Goal: Task Accomplishment & Management: Manage account settings

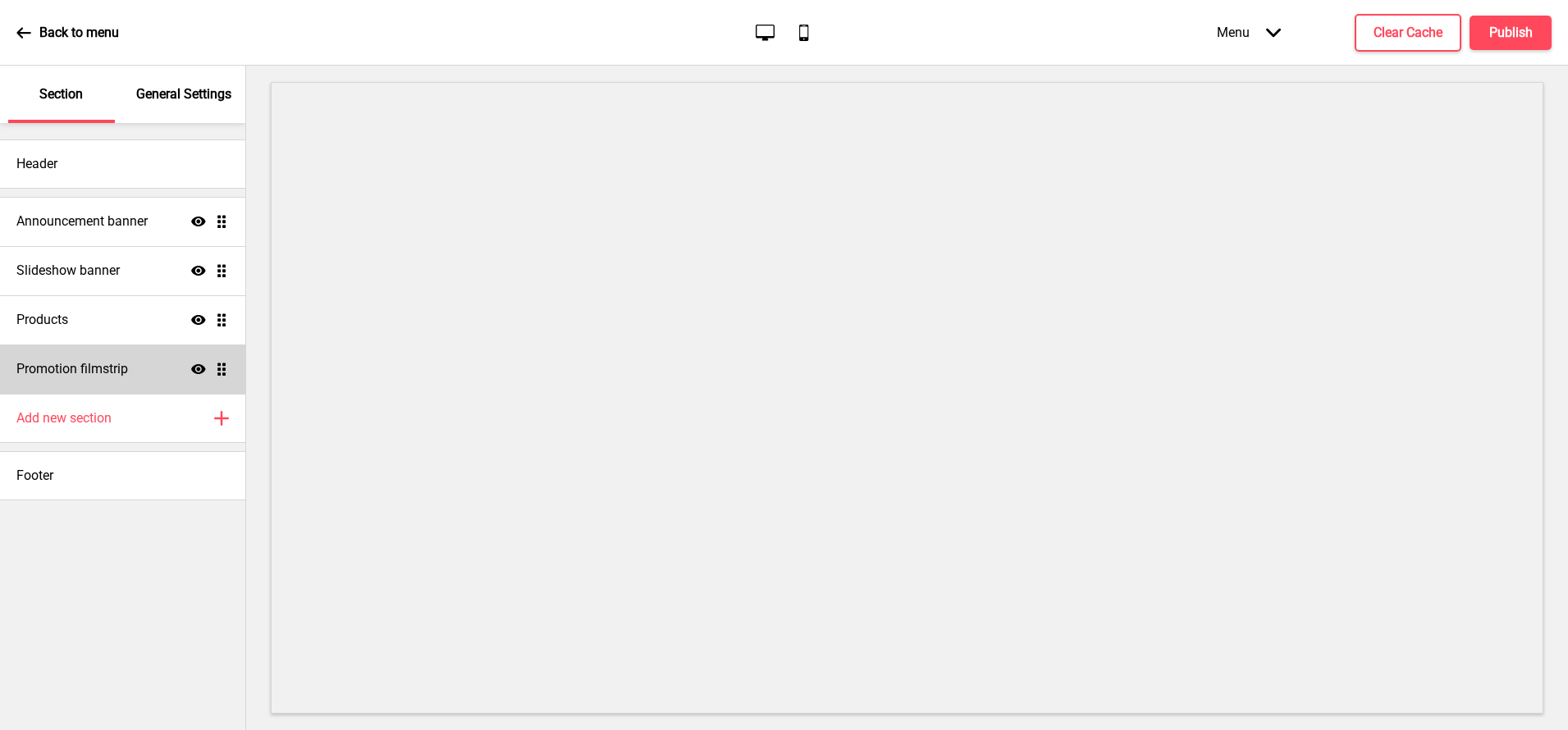
click at [71, 378] on div "Promotion filmstrip Show Drag" at bounding box center [122, 370] width 246 height 50
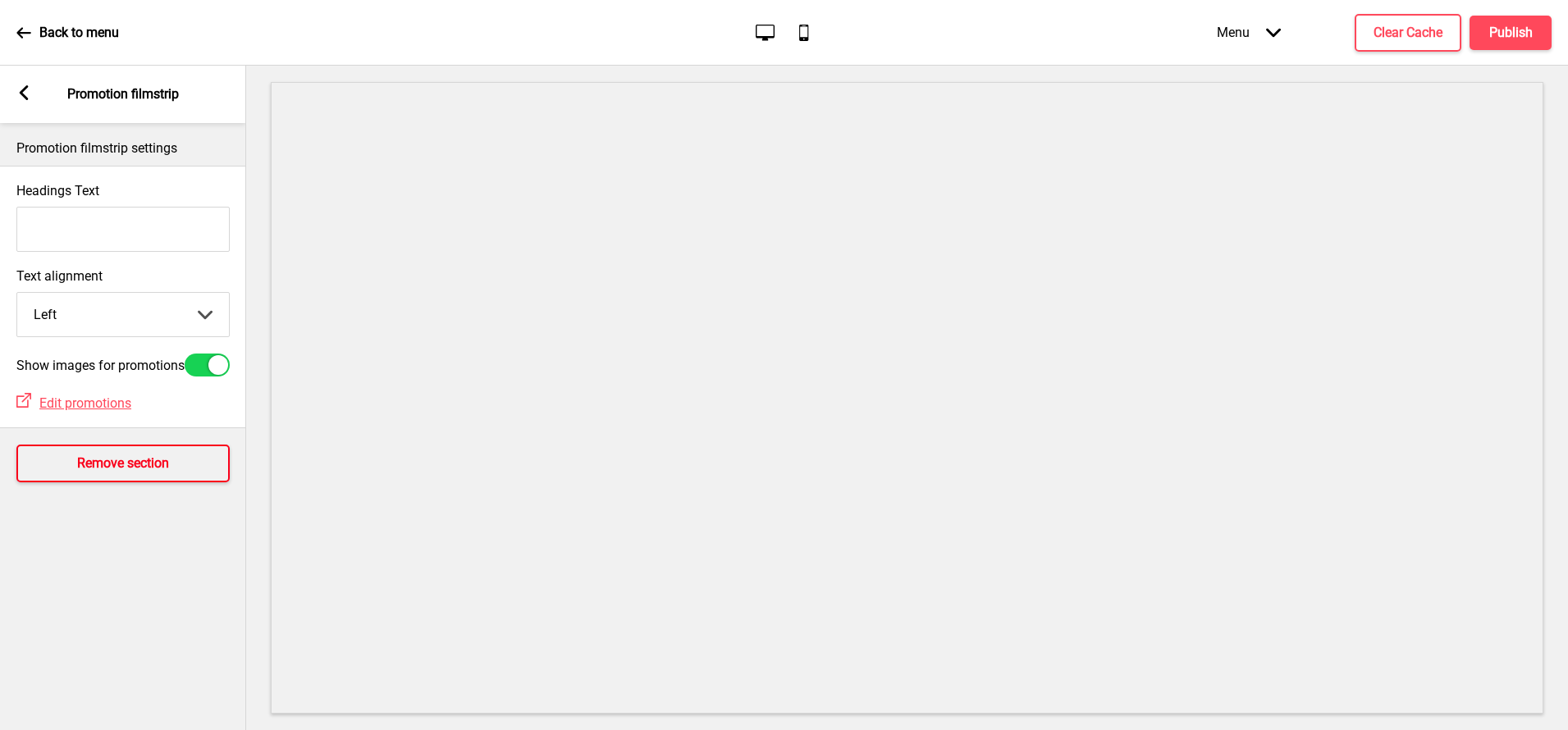
click at [142, 462] on h4 "Remove section" at bounding box center [123, 463] width 92 height 18
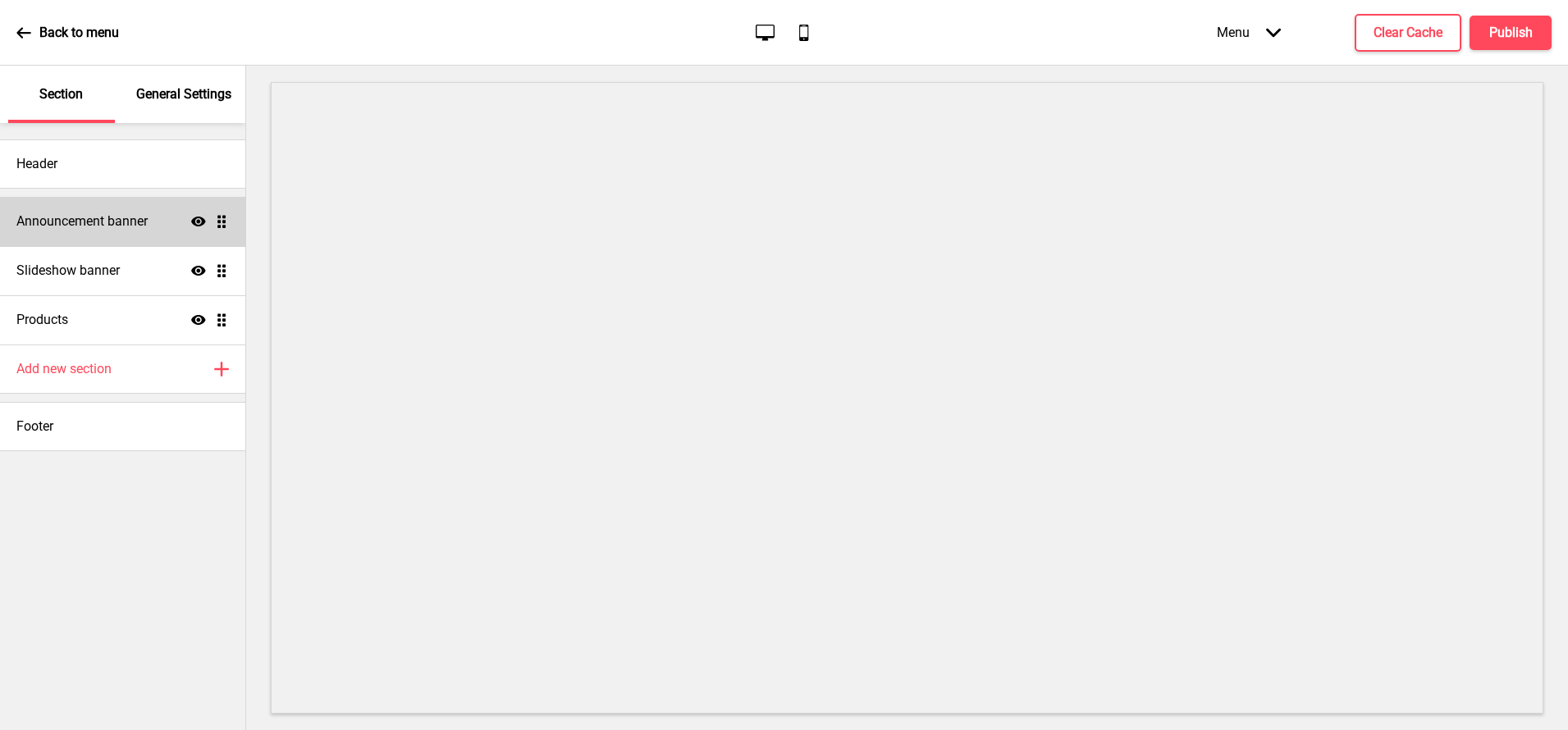
click at [37, 220] on h4 "Announcement banner" at bounding box center [81, 221] width 131 height 18
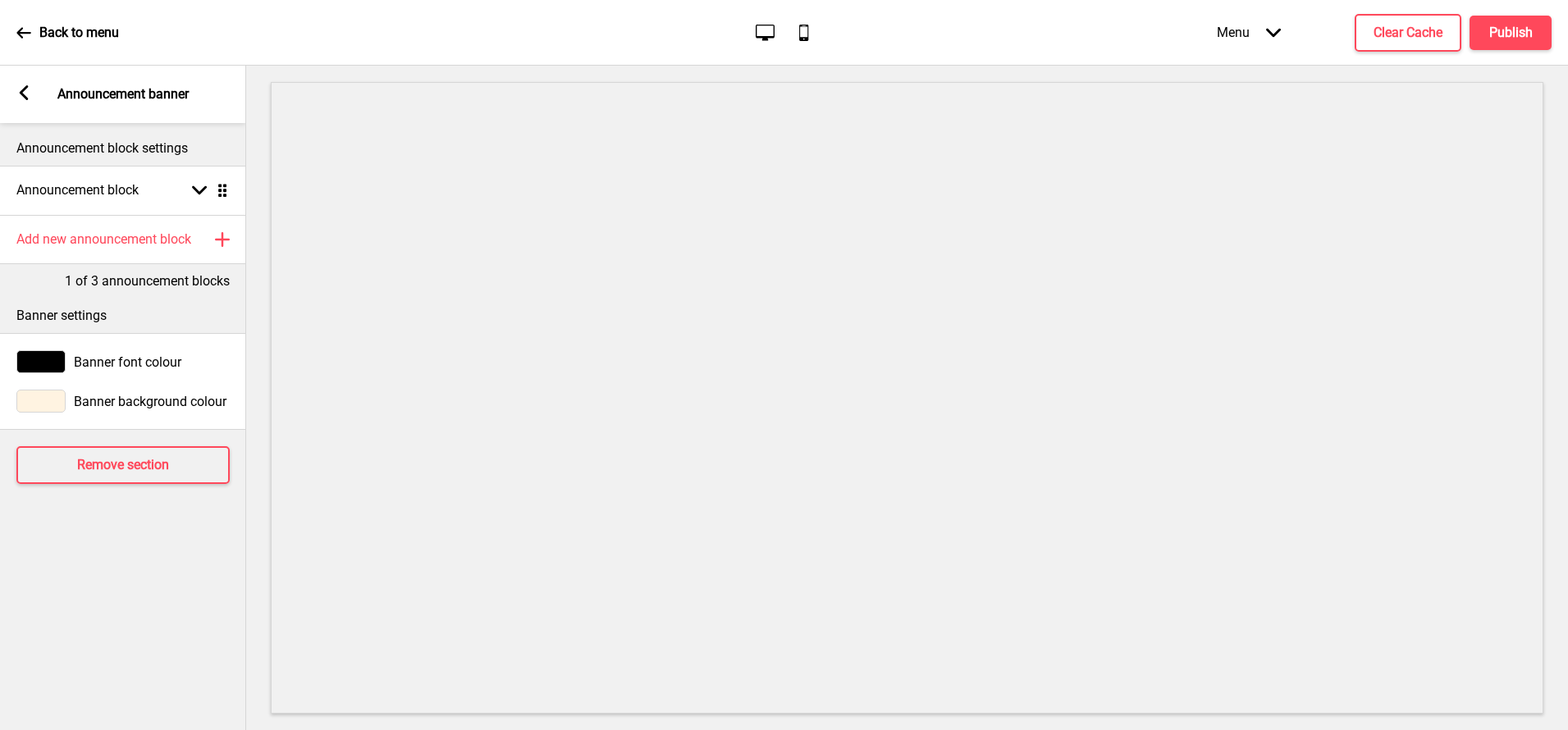
click at [29, 84] on div "Arrow left Announcement banner" at bounding box center [123, 95] width 247 height 57
click at [24, 86] on rect at bounding box center [23, 92] width 14 height 14
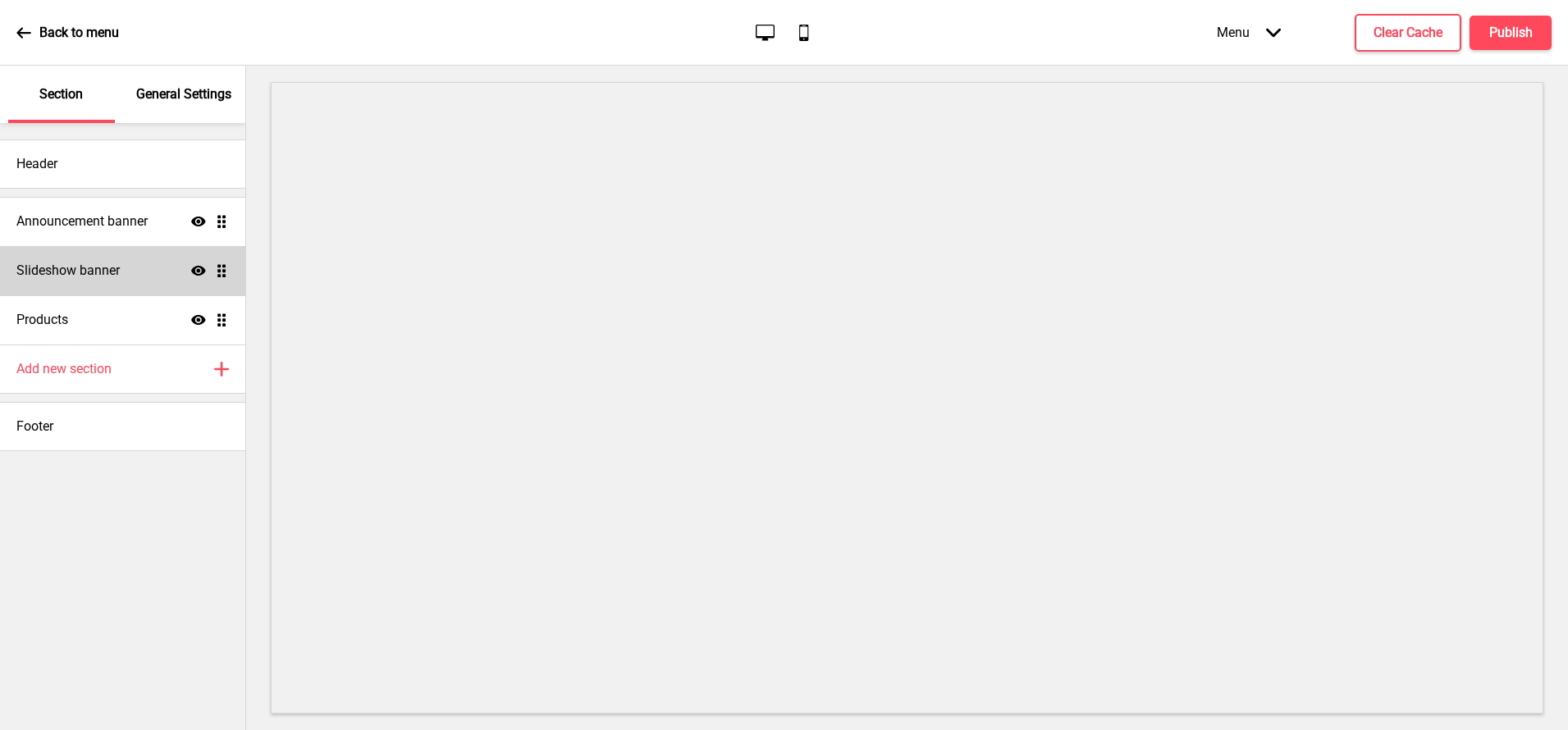
click at [72, 267] on h4 "Slideshow banner" at bounding box center [68, 270] width 103 height 18
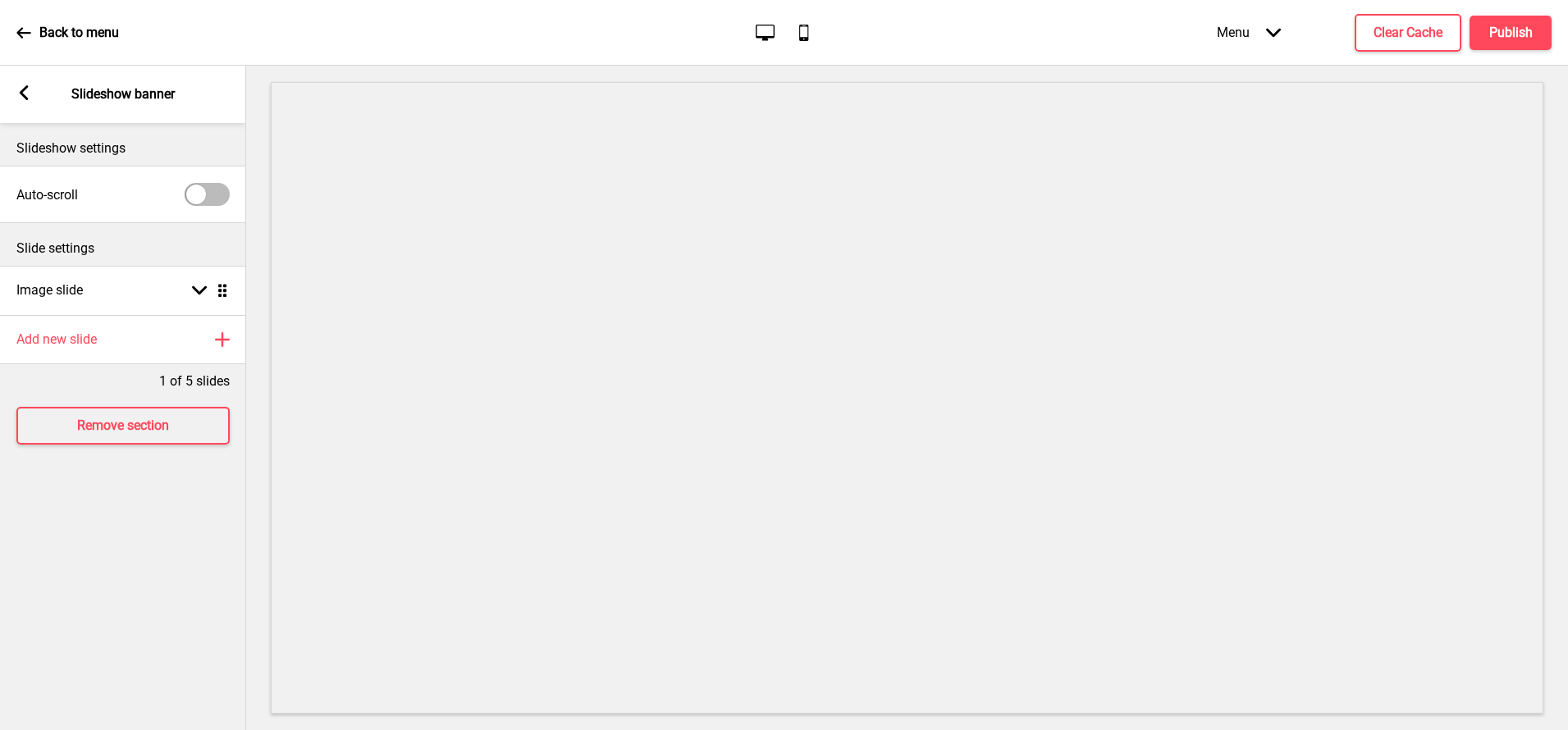
click at [19, 94] on rect at bounding box center [23, 92] width 14 height 14
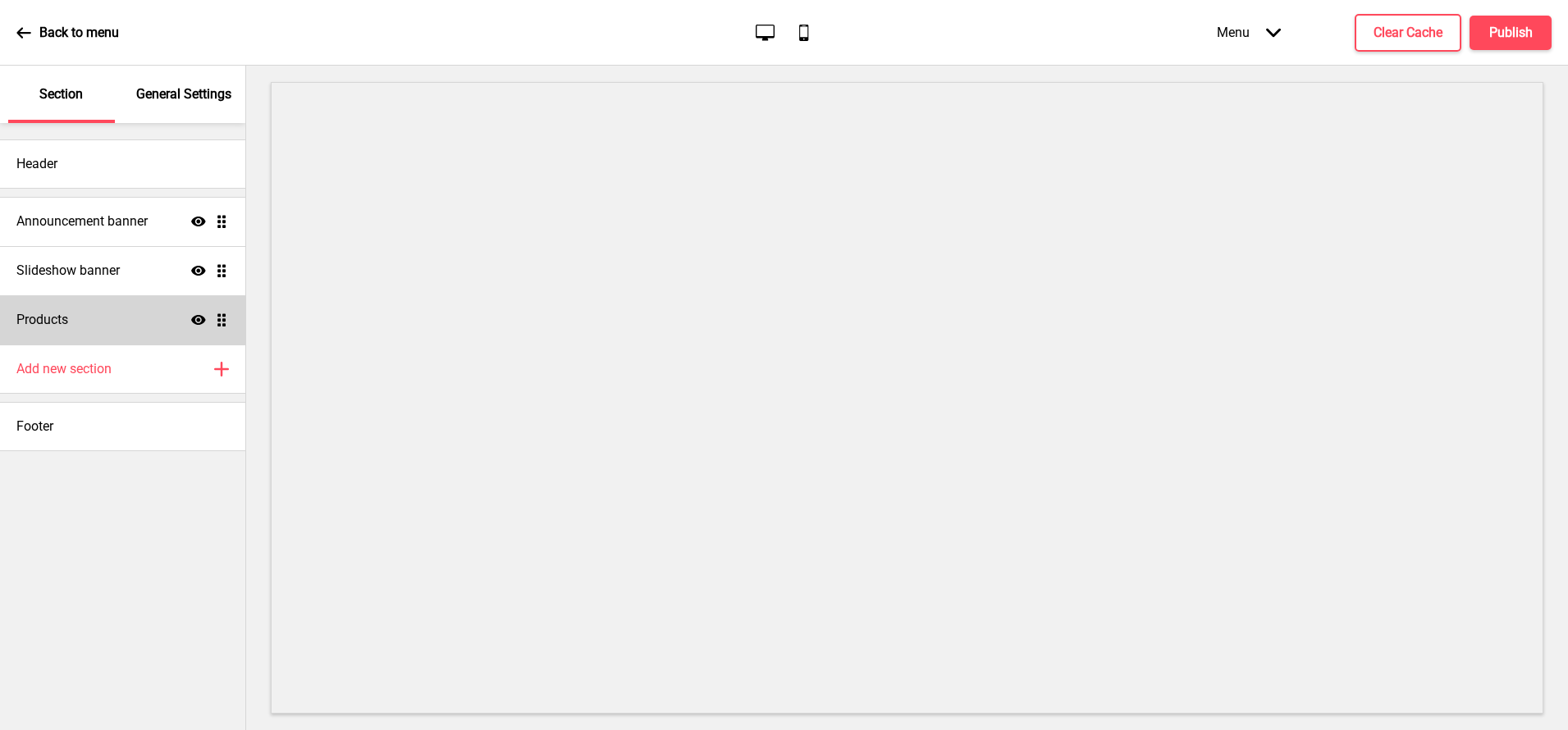
click at [104, 318] on div "Products Show Drag" at bounding box center [122, 320] width 246 height 50
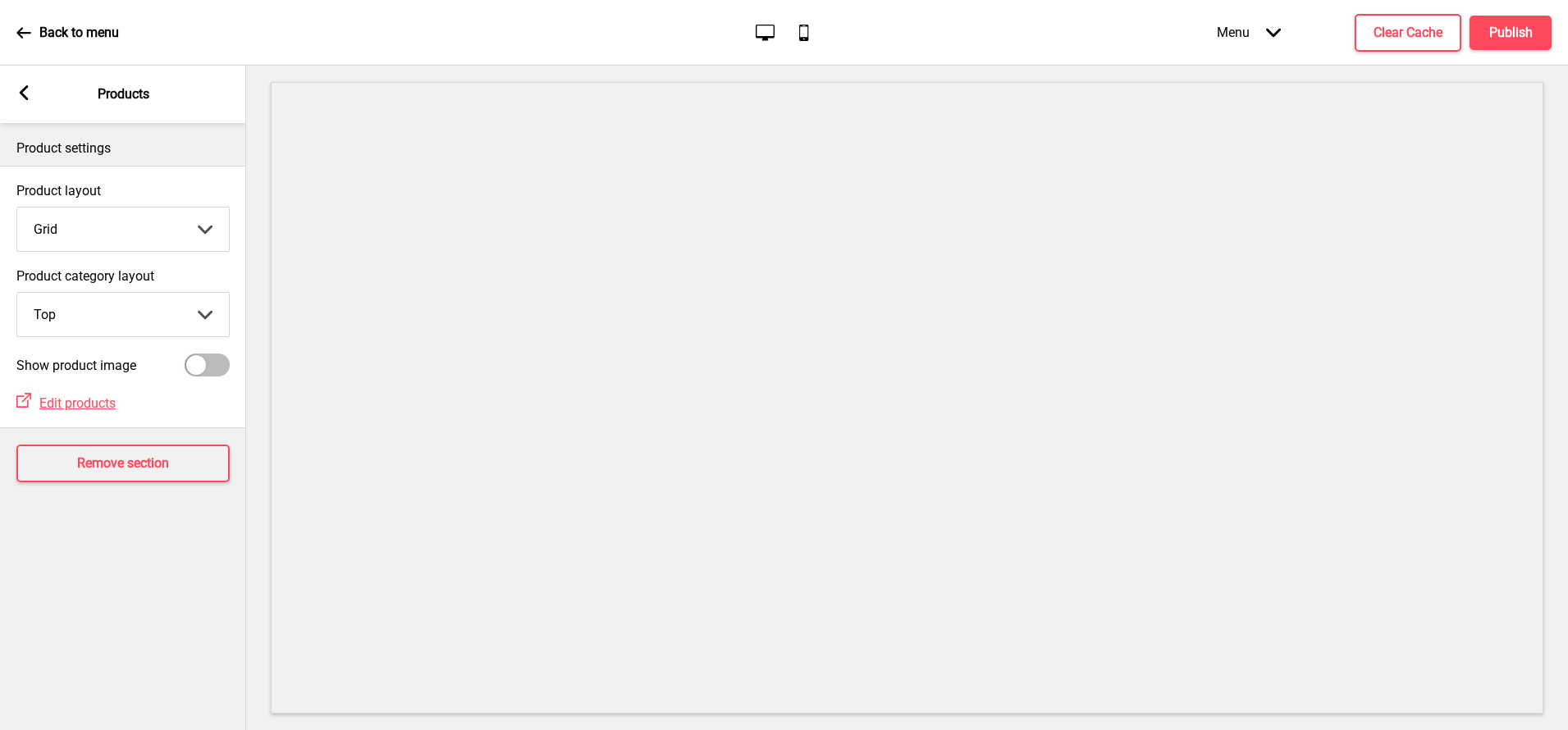
click at [23, 96] on icon at bounding box center [24, 92] width 9 height 14
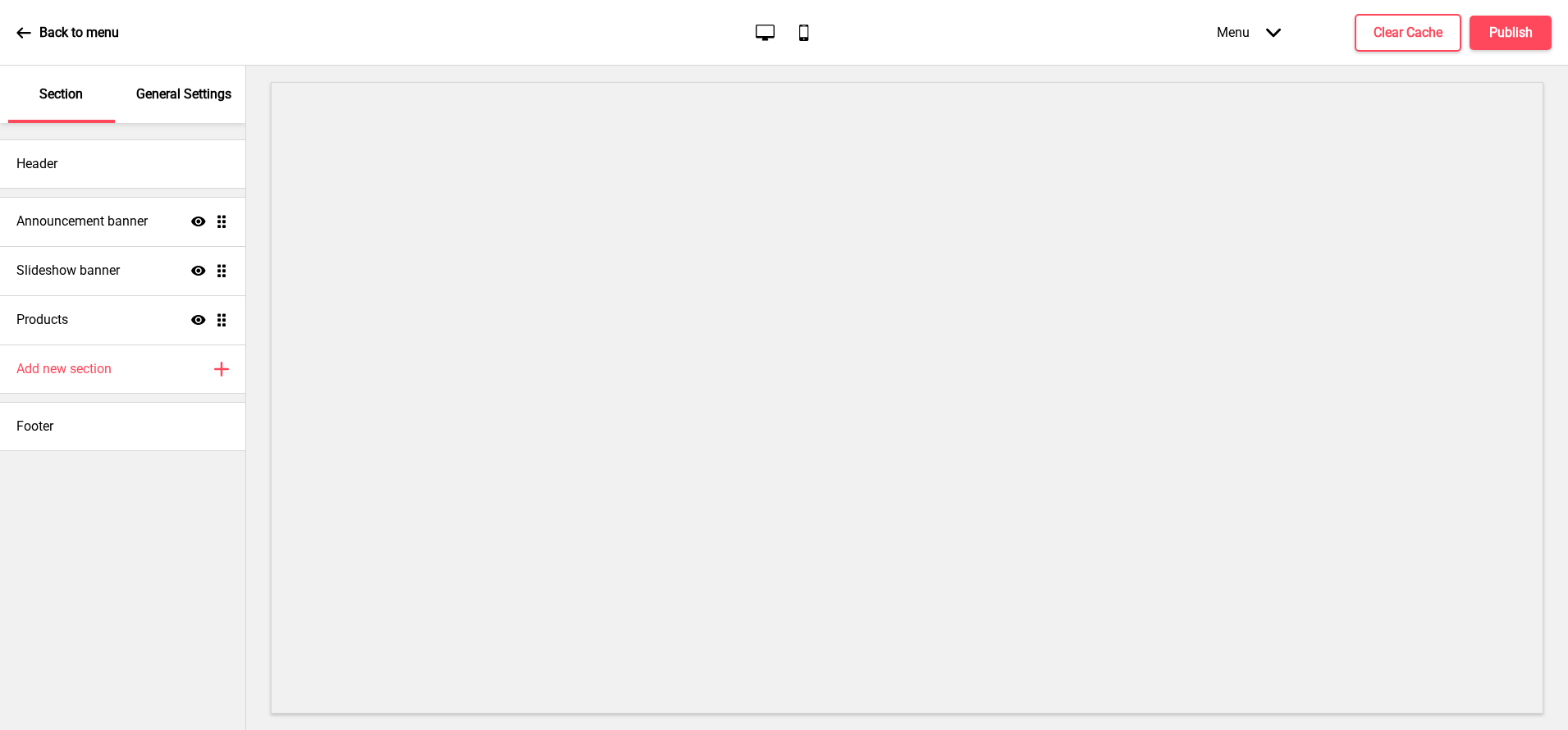
click at [179, 93] on p "General Settings" at bounding box center [184, 94] width 96 height 18
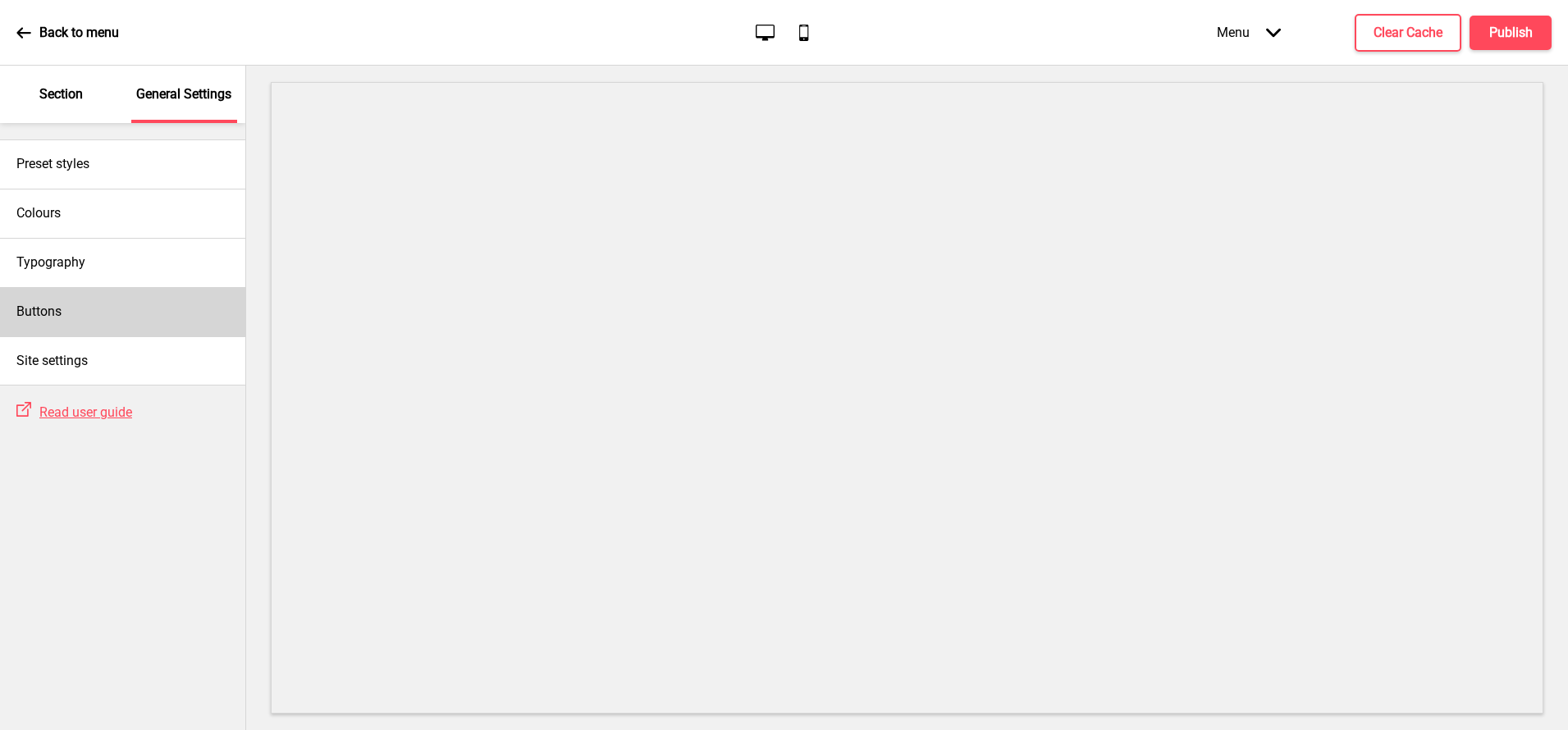
click at [129, 311] on div "Buttons" at bounding box center [122, 312] width 246 height 50
select select "square"
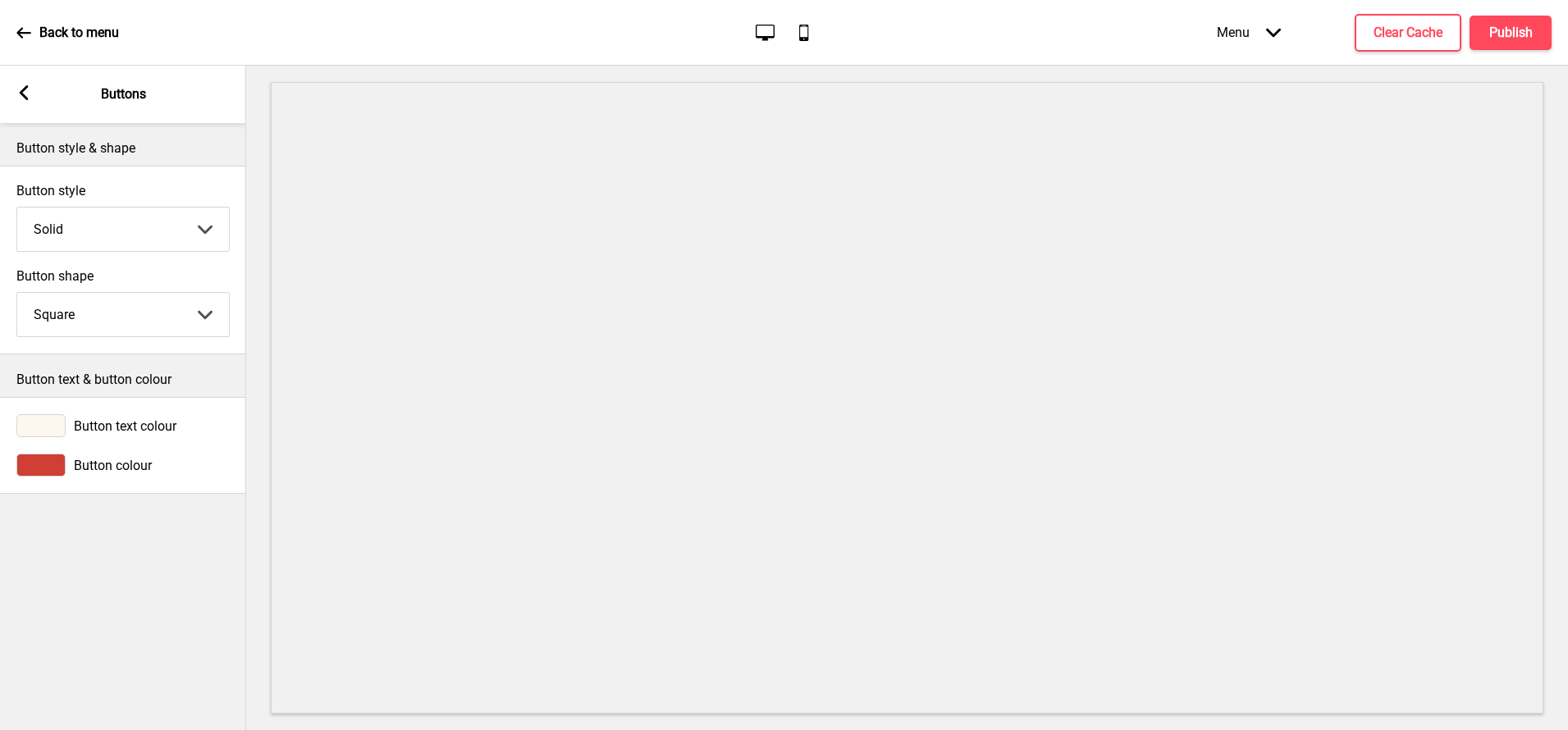
click at [44, 459] on div at bounding box center [41, 465] width 50 height 23
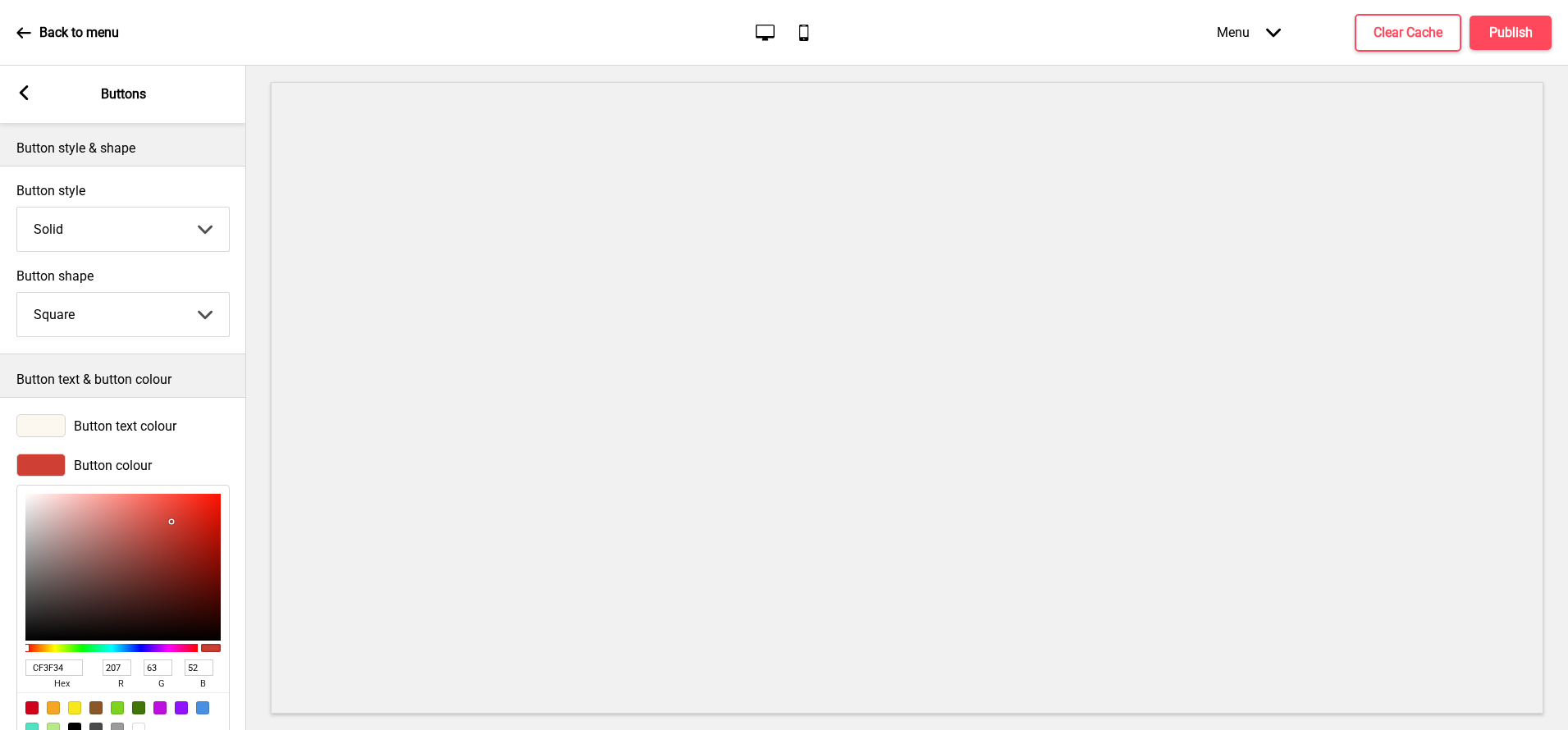
scroll to position [48, 0]
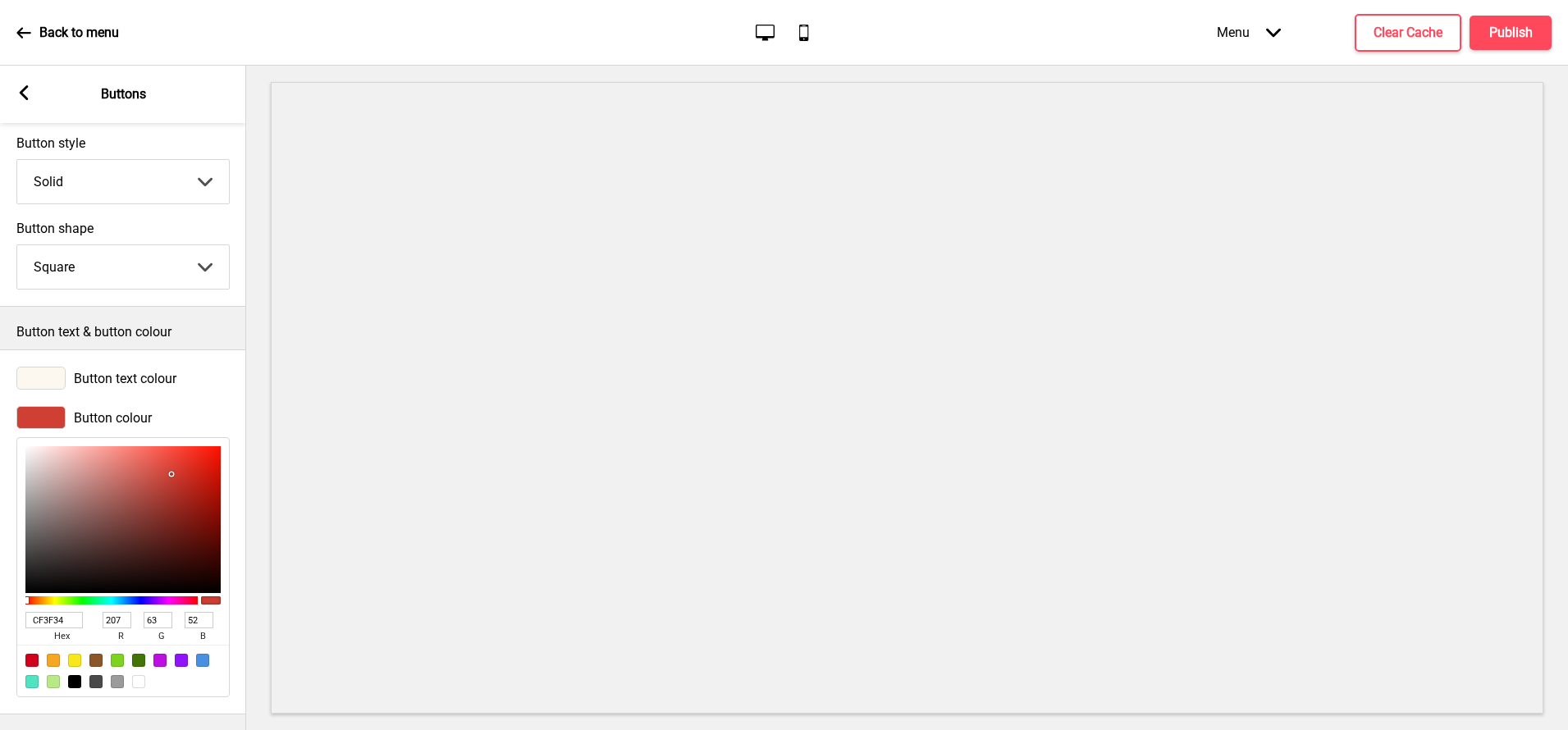
click at [69, 614] on input "CF3F34" at bounding box center [54, 620] width 57 height 16
click at [1484, 29] on button "Publish" at bounding box center [1511, 32] width 82 height 34
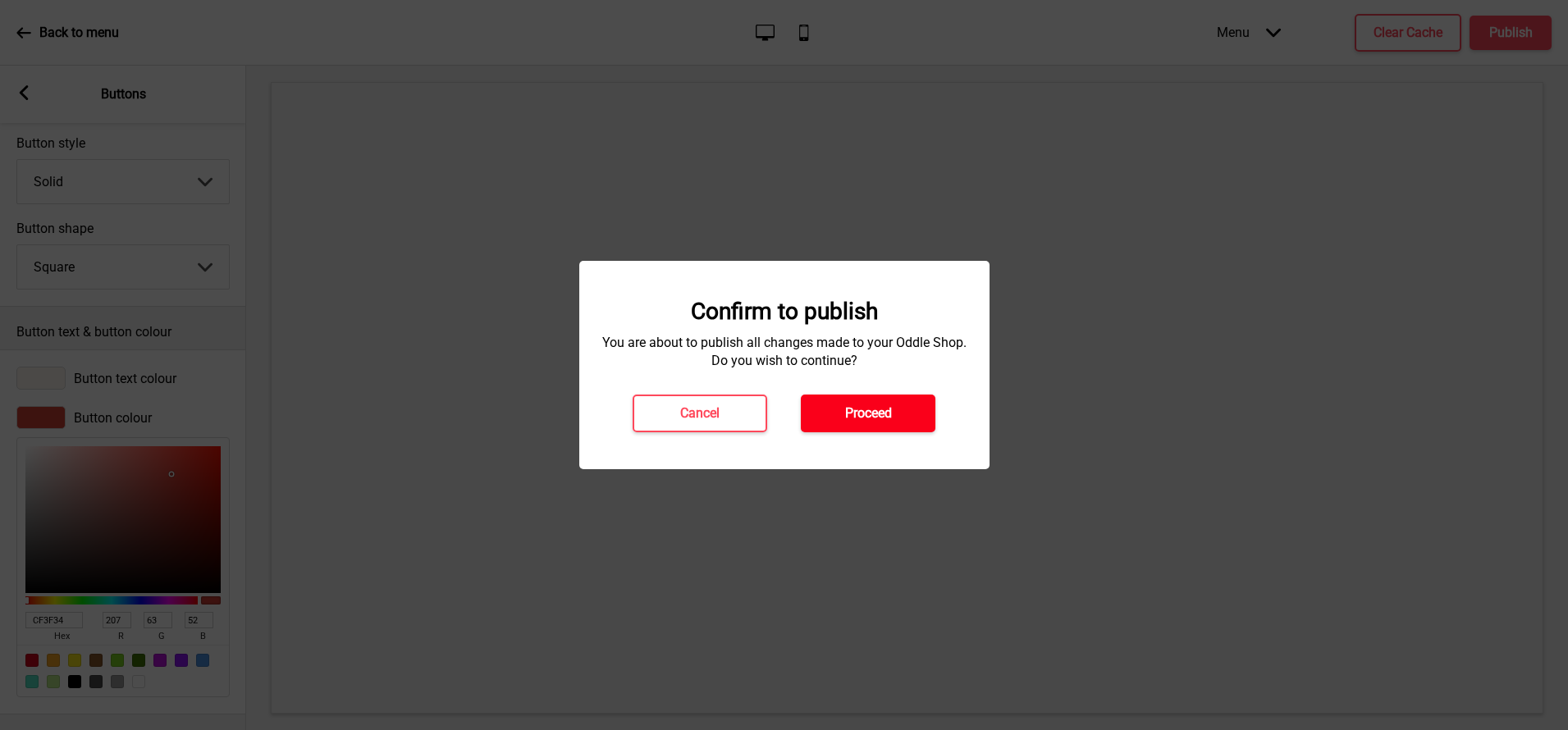
click at [891, 397] on button "Proceed" at bounding box center [868, 413] width 135 height 37
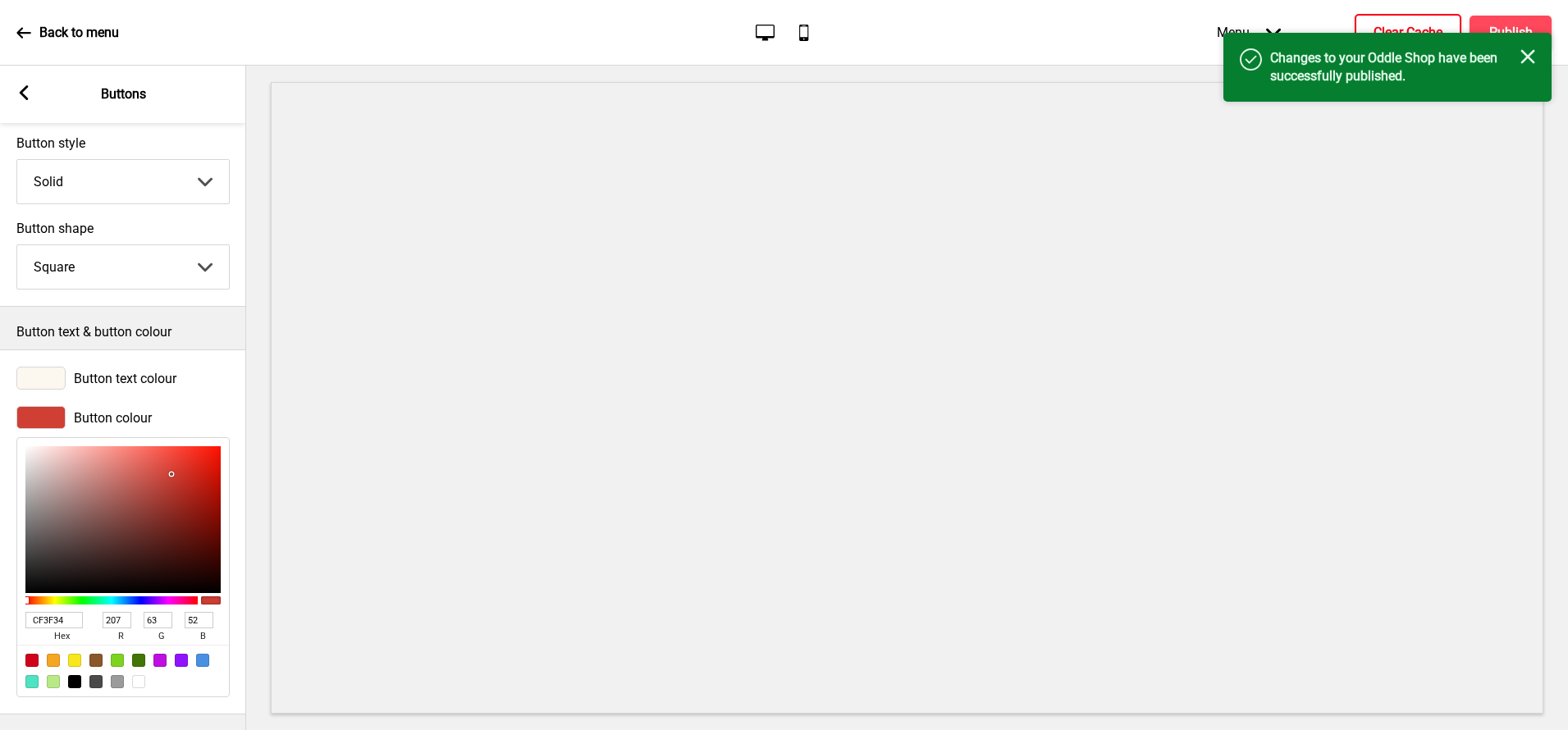
click at [1375, 20] on button "Clear Cache" at bounding box center [1408, 32] width 107 height 37
